Goal: Information Seeking & Learning: Learn about a topic

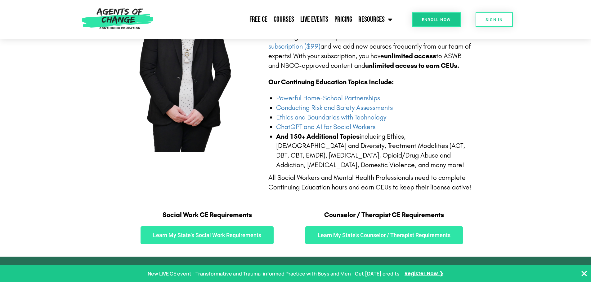
scroll to position [186, 0]
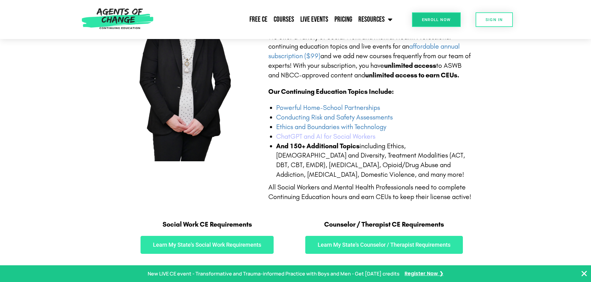
click at [300, 136] on link "ChatGPT and AI for Social Workers" at bounding box center [325, 137] width 99 height 8
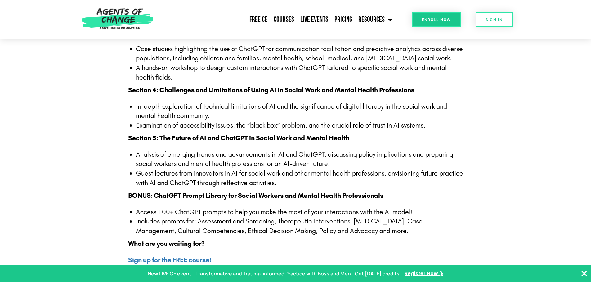
scroll to position [682, 0]
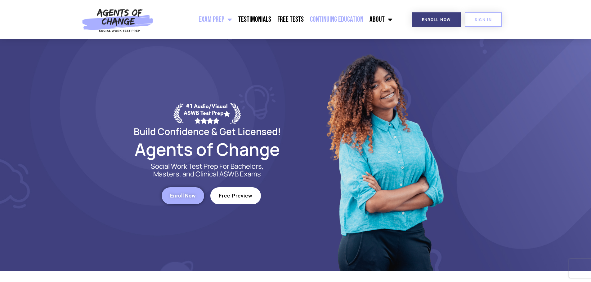
click at [336, 17] on link "Continuing Education" at bounding box center [337, 20] width 60 height 16
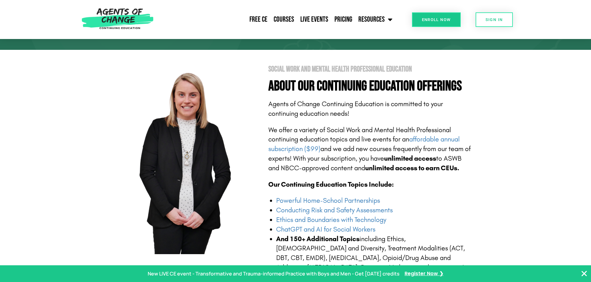
scroll to position [124, 0]
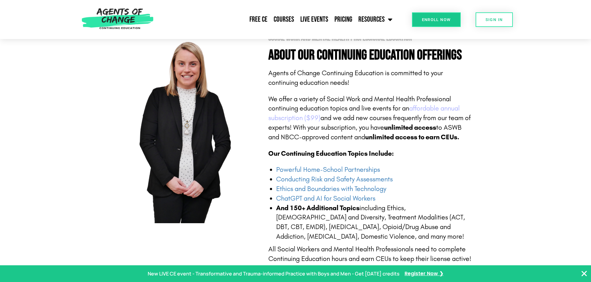
click at [426, 109] on link "affordable annual subscription ($99)" at bounding box center [363, 113] width 191 height 18
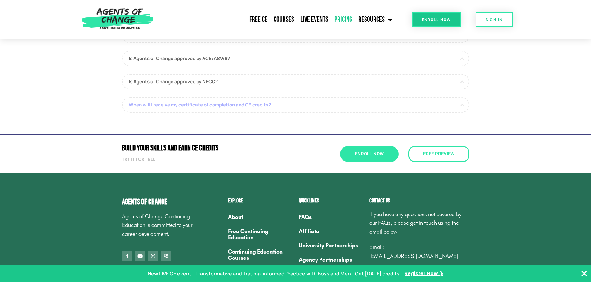
scroll to position [465, 0]
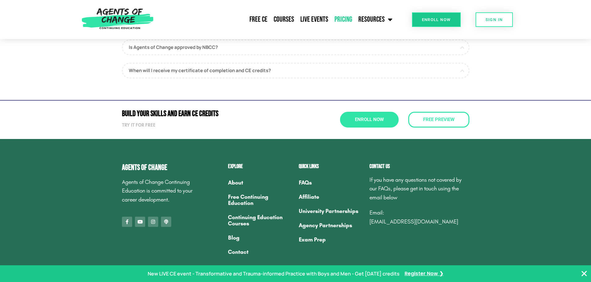
click at [302, 180] on link "FAQs" at bounding box center [331, 183] width 64 height 14
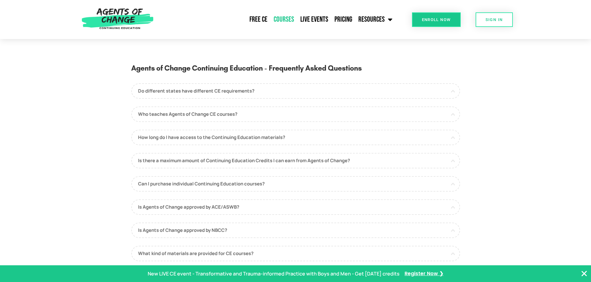
click at [276, 21] on link "Courses" at bounding box center [283, 20] width 27 height 16
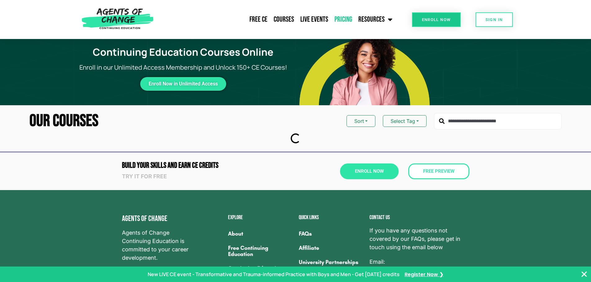
click at [337, 18] on link "Pricing" at bounding box center [343, 20] width 24 height 16
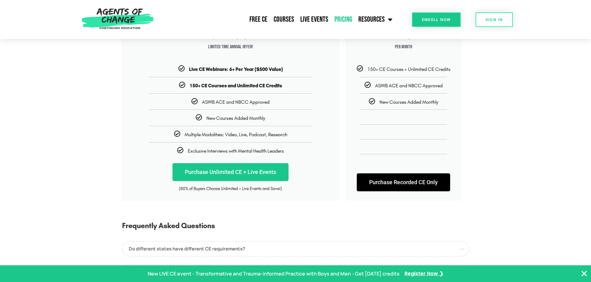
scroll to position [124, 0]
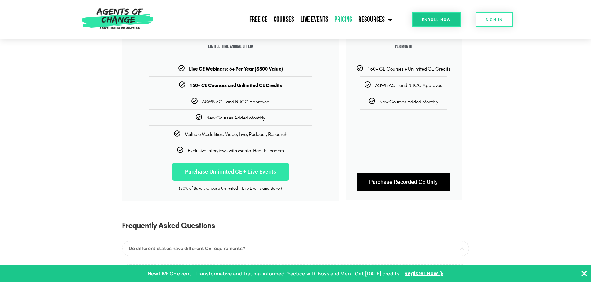
click at [236, 171] on link "Purchase Unlimited CE + Live Events" at bounding box center [230, 172] width 116 height 18
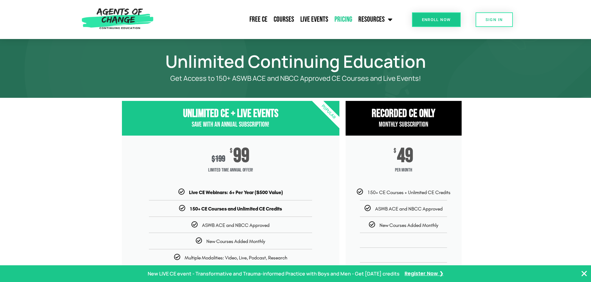
scroll to position [0, 0]
click at [373, 19] on link "Resources" at bounding box center [375, 20] width 40 height 16
click at [275, 18] on link "Courses" at bounding box center [283, 20] width 27 height 16
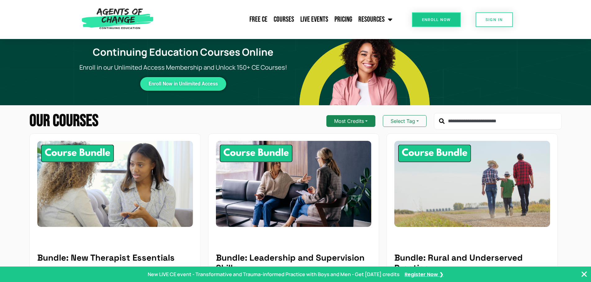
click at [361, 120] on button "Most Credits" at bounding box center [350, 121] width 49 height 12
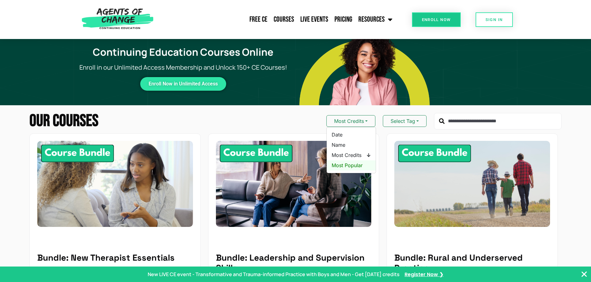
click at [344, 164] on span "Most Popular" at bounding box center [350, 166] width 39 height 8
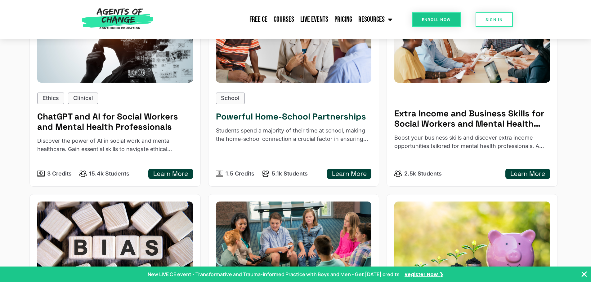
scroll to position [155, 0]
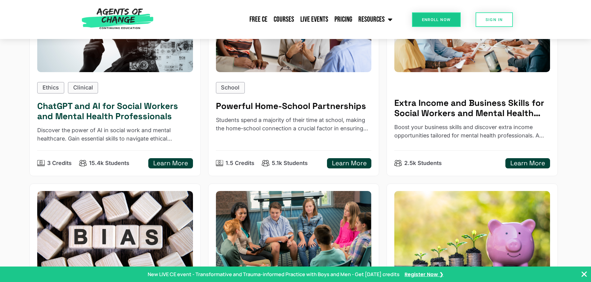
click at [179, 166] on h5 "Learn More" at bounding box center [170, 164] width 35 height 8
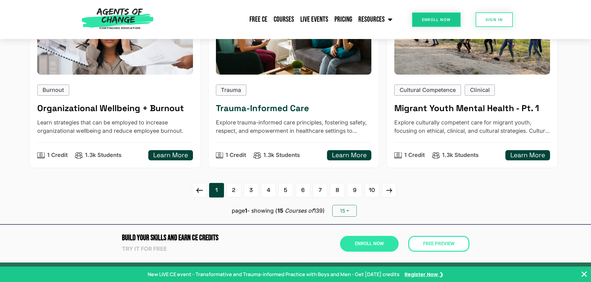
scroll to position [992, 0]
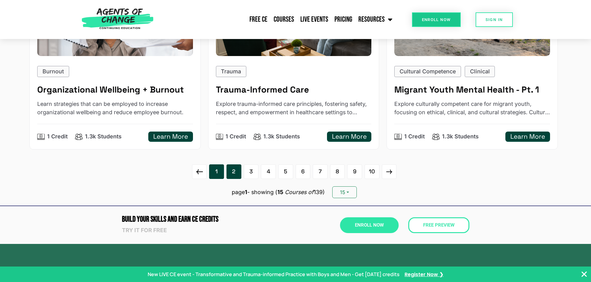
click at [232, 175] on link "2" at bounding box center [233, 172] width 15 height 15
